Goal: Transaction & Acquisition: Purchase product/service

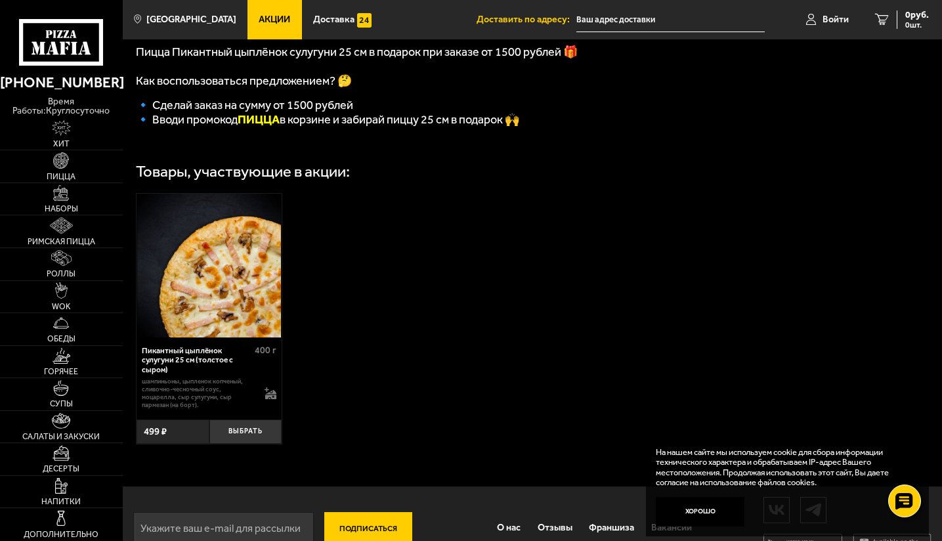
scroll to position [268, 0]
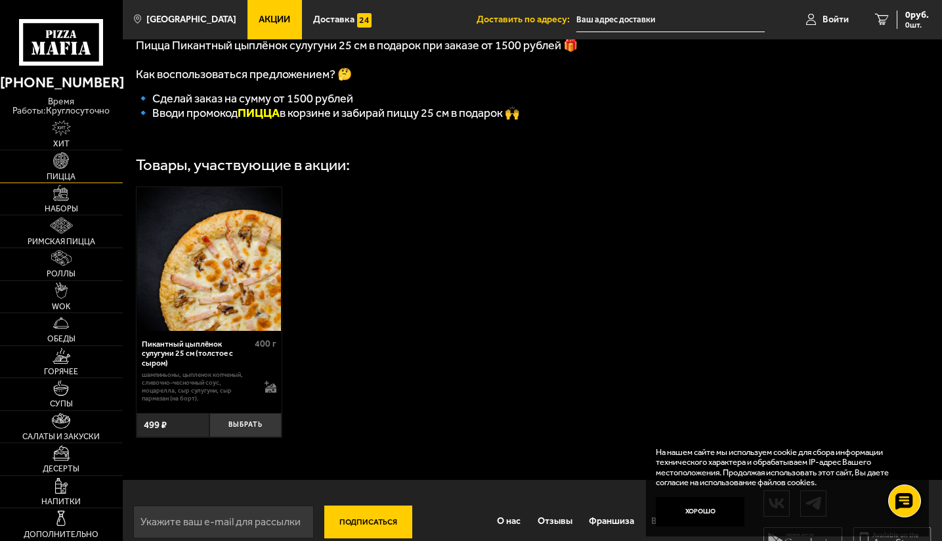
click at [68, 173] on span "Пицца" at bounding box center [61, 177] width 29 height 8
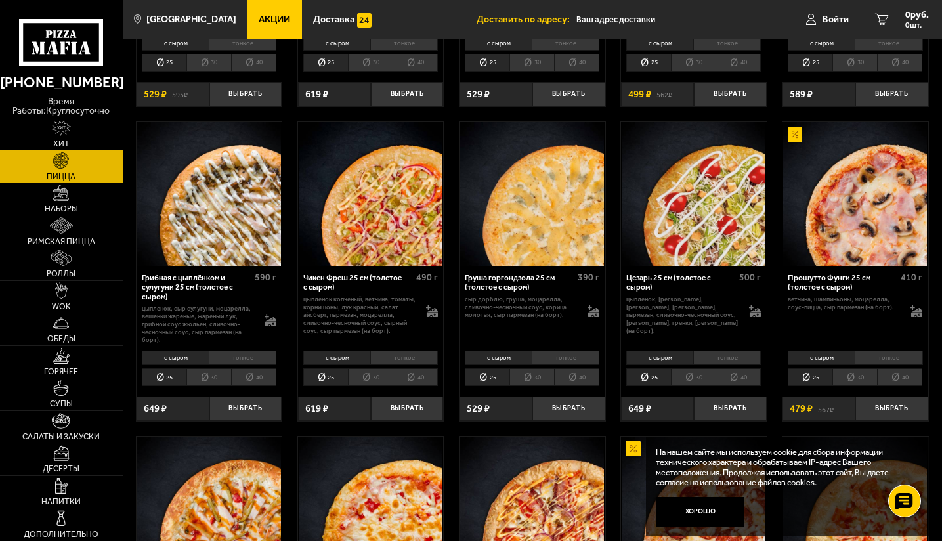
scroll to position [281, 0]
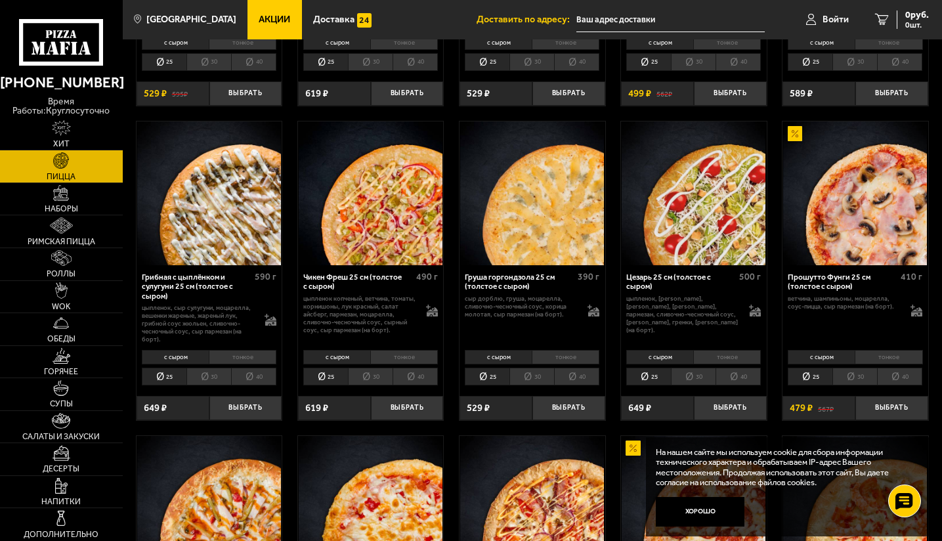
click at [538, 377] on li "30" at bounding box center [531, 376] width 45 height 18
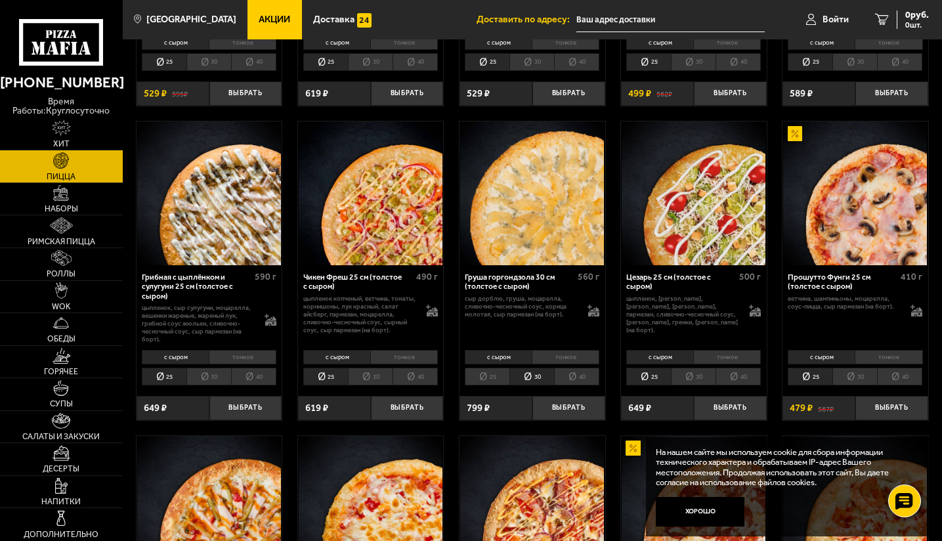
click at [494, 377] on li "25" at bounding box center [487, 376] width 45 height 18
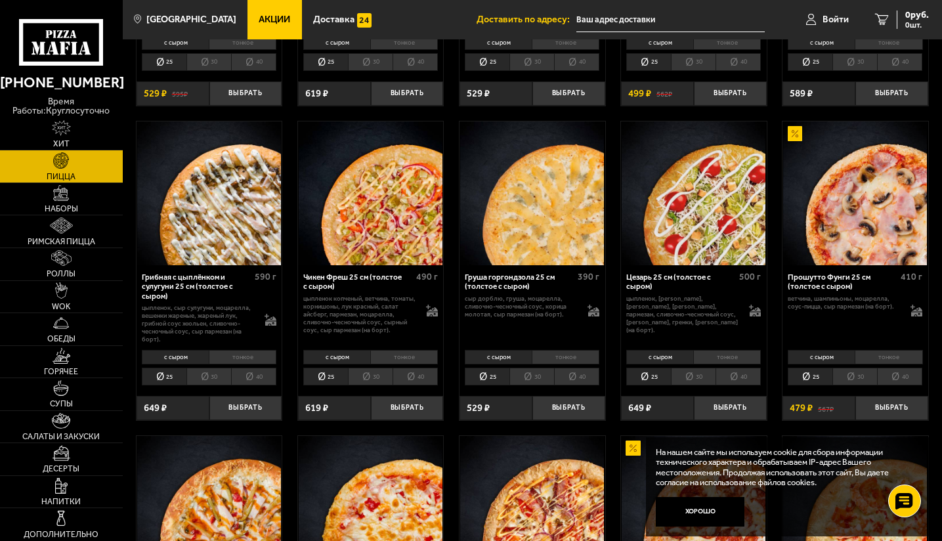
click at [536, 376] on li "30" at bounding box center [531, 376] width 45 height 18
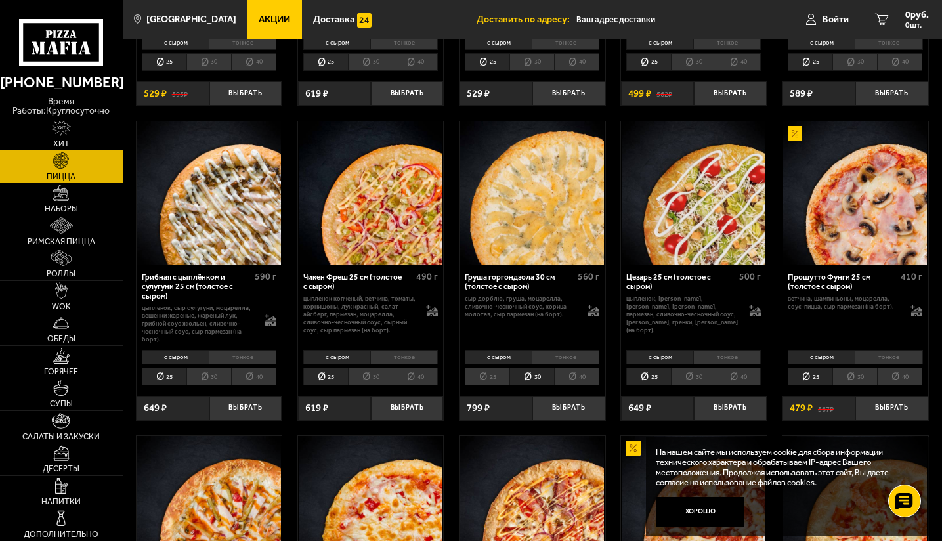
click at [379, 376] on li "30" at bounding box center [370, 376] width 45 height 18
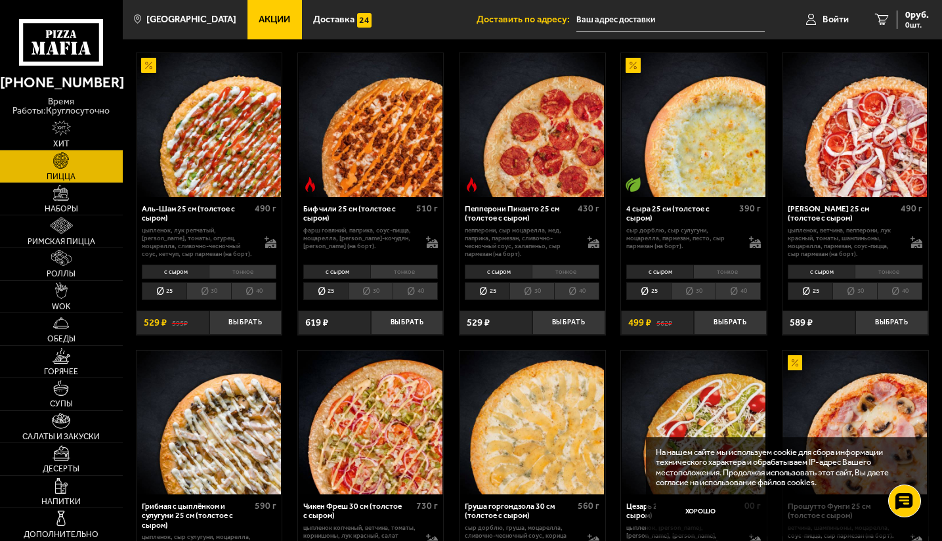
scroll to position [28, 0]
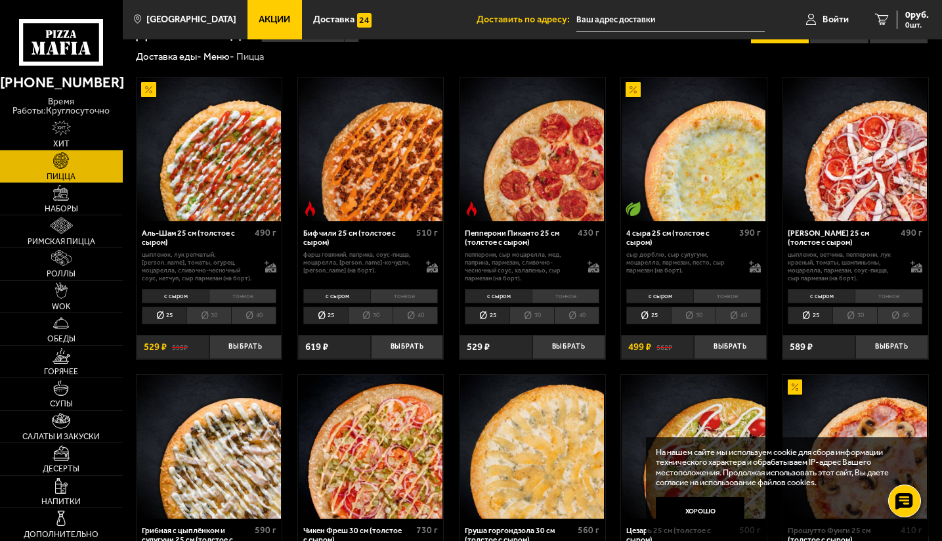
click at [697, 314] on li "30" at bounding box center [693, 315] width 45 height 18
